Goal: Task Accomplishment & Management: Manage account settings

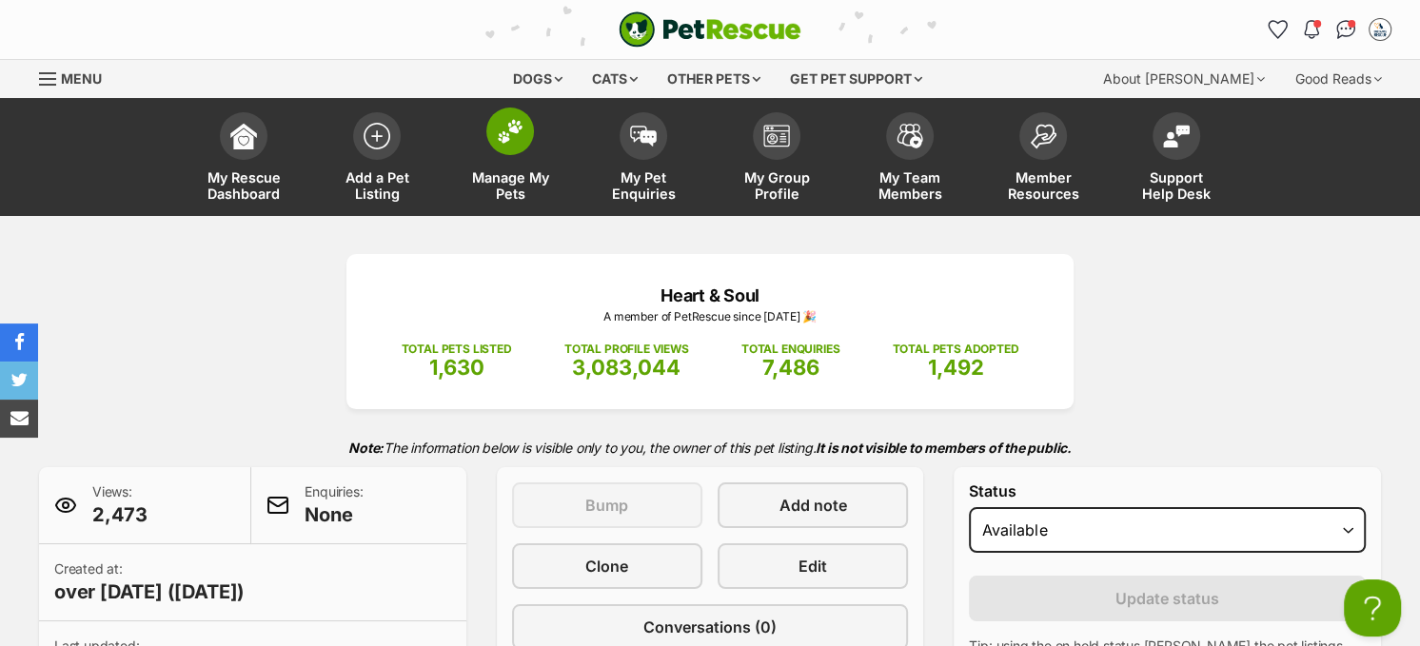
click at [517, 138] on img at bounding box center [510, 131] width 27 height 25
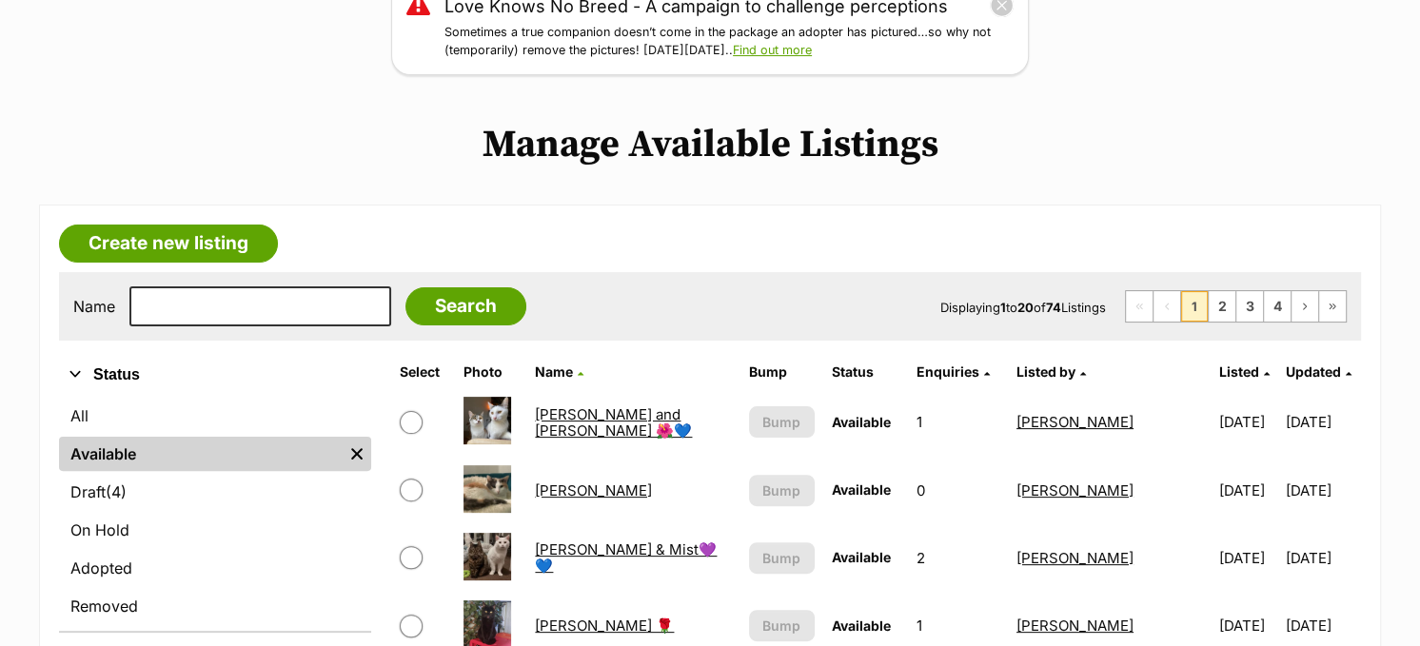
scroll to position [286, 0]
click at [252, 320] on input "text" at bounding box center [260, 306] width 262 height 40
type input "sylvia"
click at [405, 287] on input "Search" at bounding box center [465, 306] width 121 height 38
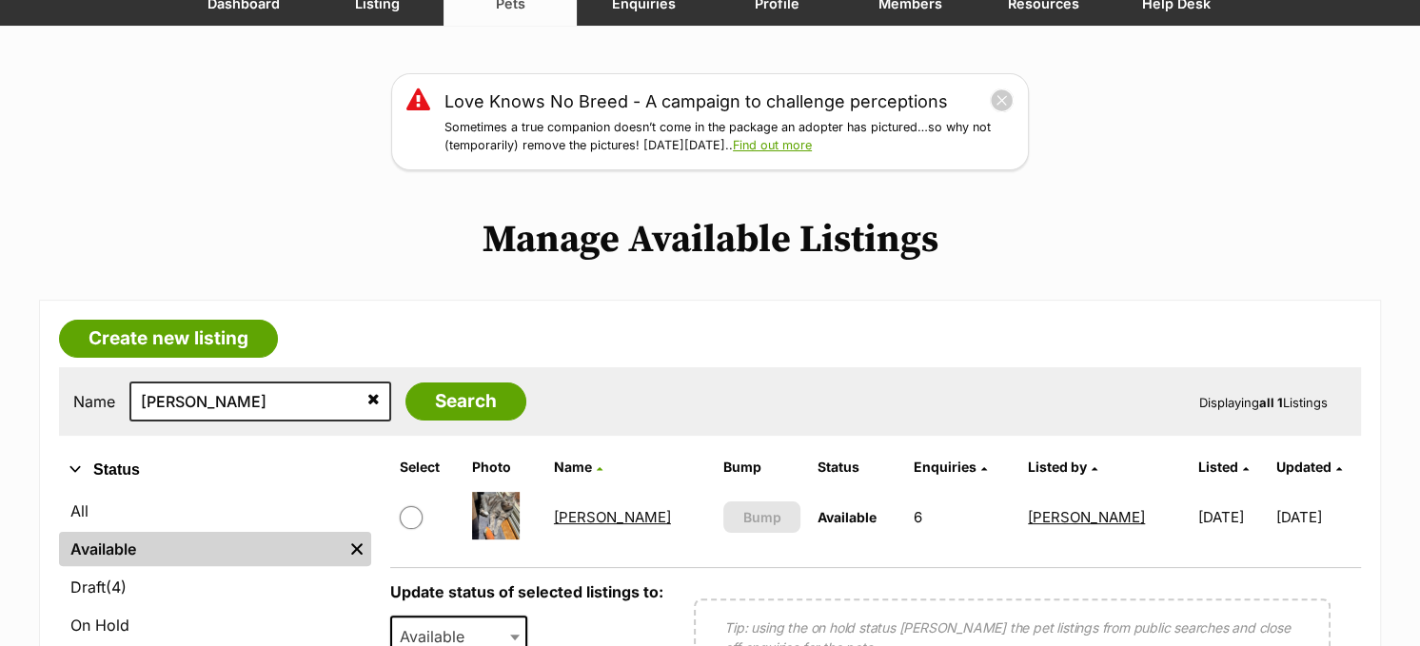
click at [560, 513] on td "Sylvia" at bounding box center [630, 517] width 168 height 66
click at [568, 516] on link "Sylvia" at bounding box center [612, 517] width 117 height 18
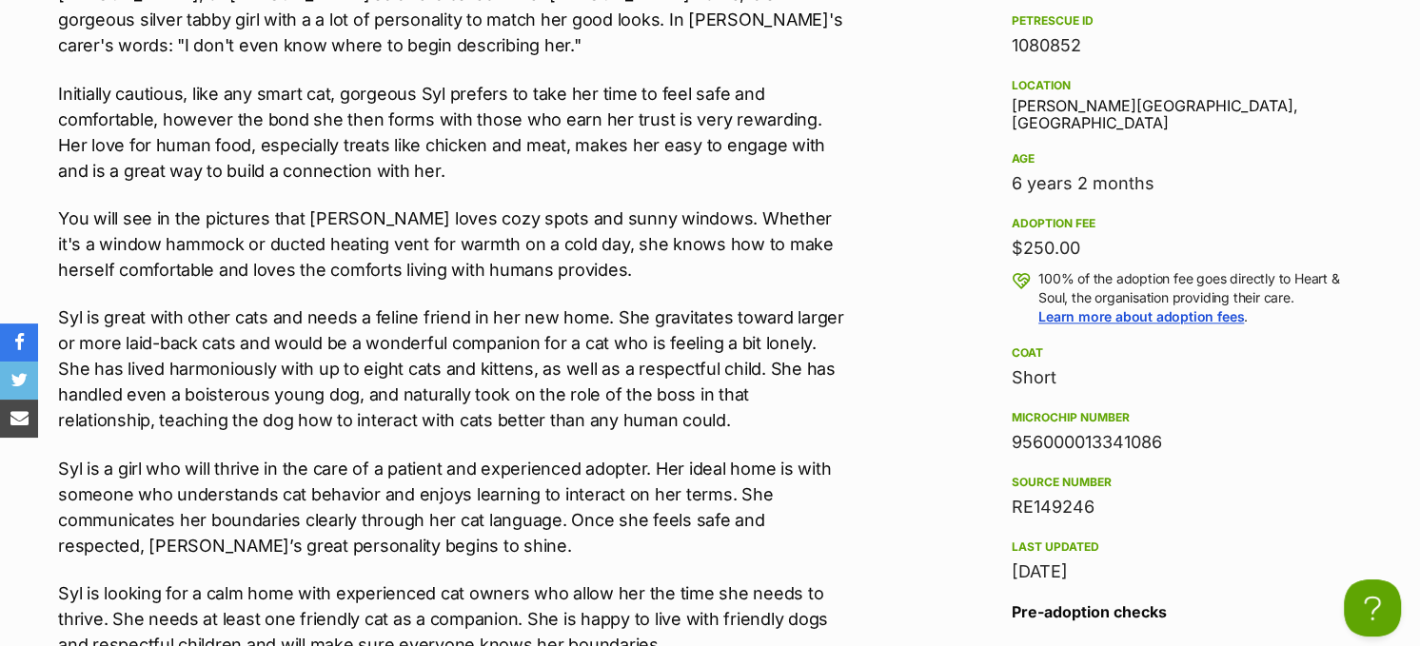
drag, startPoint x: 1188, startPoint y: 421, endPoint x: 1007, endPoint y: 421, distance: 180.8
click at [1007, 421] on aside "Rescue group Heart & Soul PetRescue ID 1080852 Location [PERSON_NAME][GEOGRAPHI…" at bounding box center [1181, 402] width 400 height 915
copy div "956000013341086"
